Goal: Find specific page/section: Find specific page/section

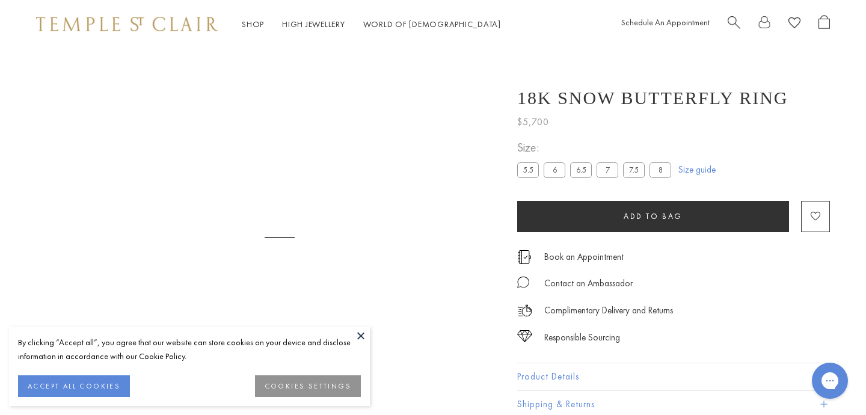
scroll to position [48, 0]
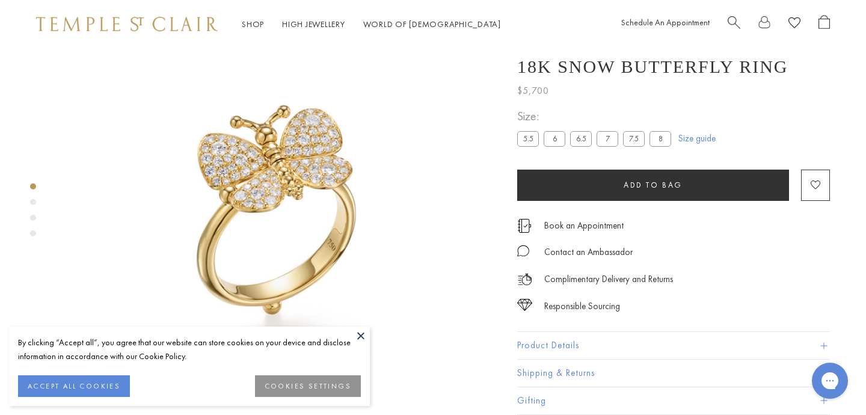
click at [357, 333] on button at bounding box center [361, 336] width 18 height 18
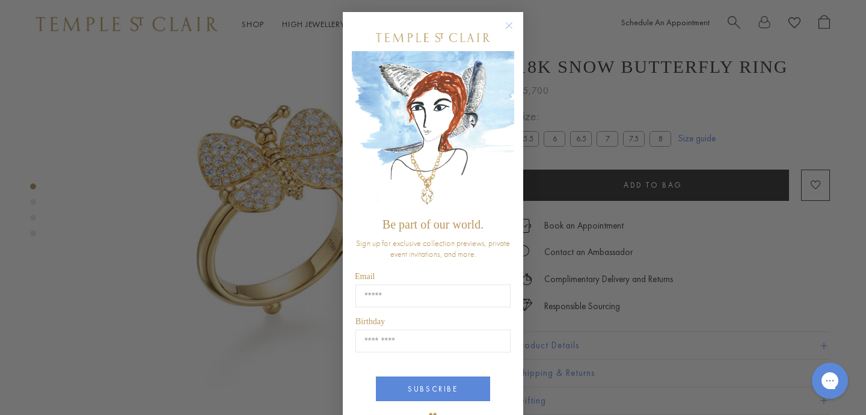
click at [513, 22] on circle "Close dialog" at bounding box center [509, 26] width 14 height 14
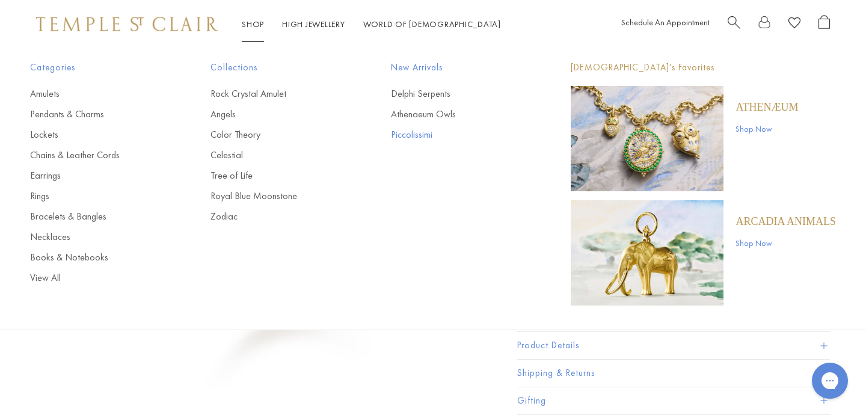
click at [420, 134] on link "Piccolissimi" at bounding box center [457, 134] width 132 height 13
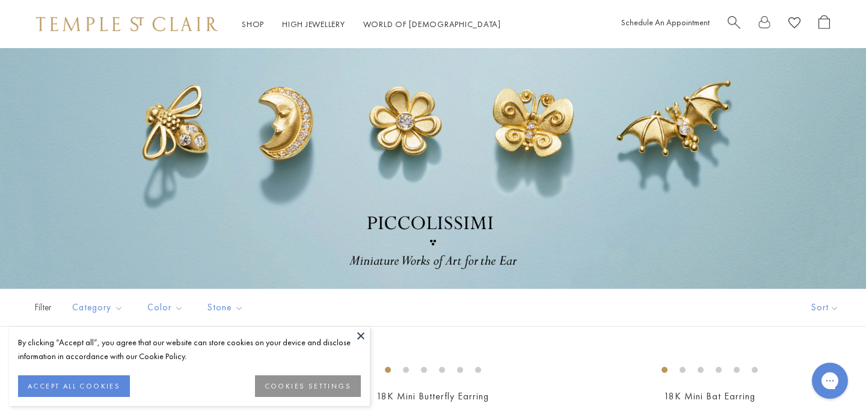
click at [357, 337] on button at bounding box center [361, 336] width 18 height 18
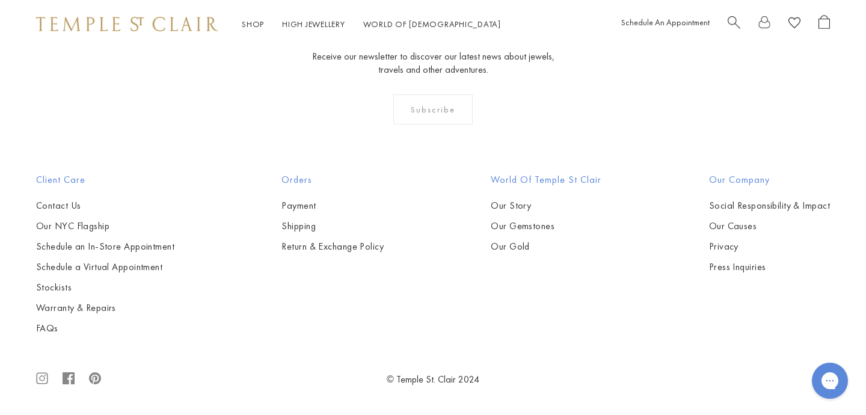
scroll to position [2262, 0]
